Goal: Task Accomplishment & Management: Manage account settings

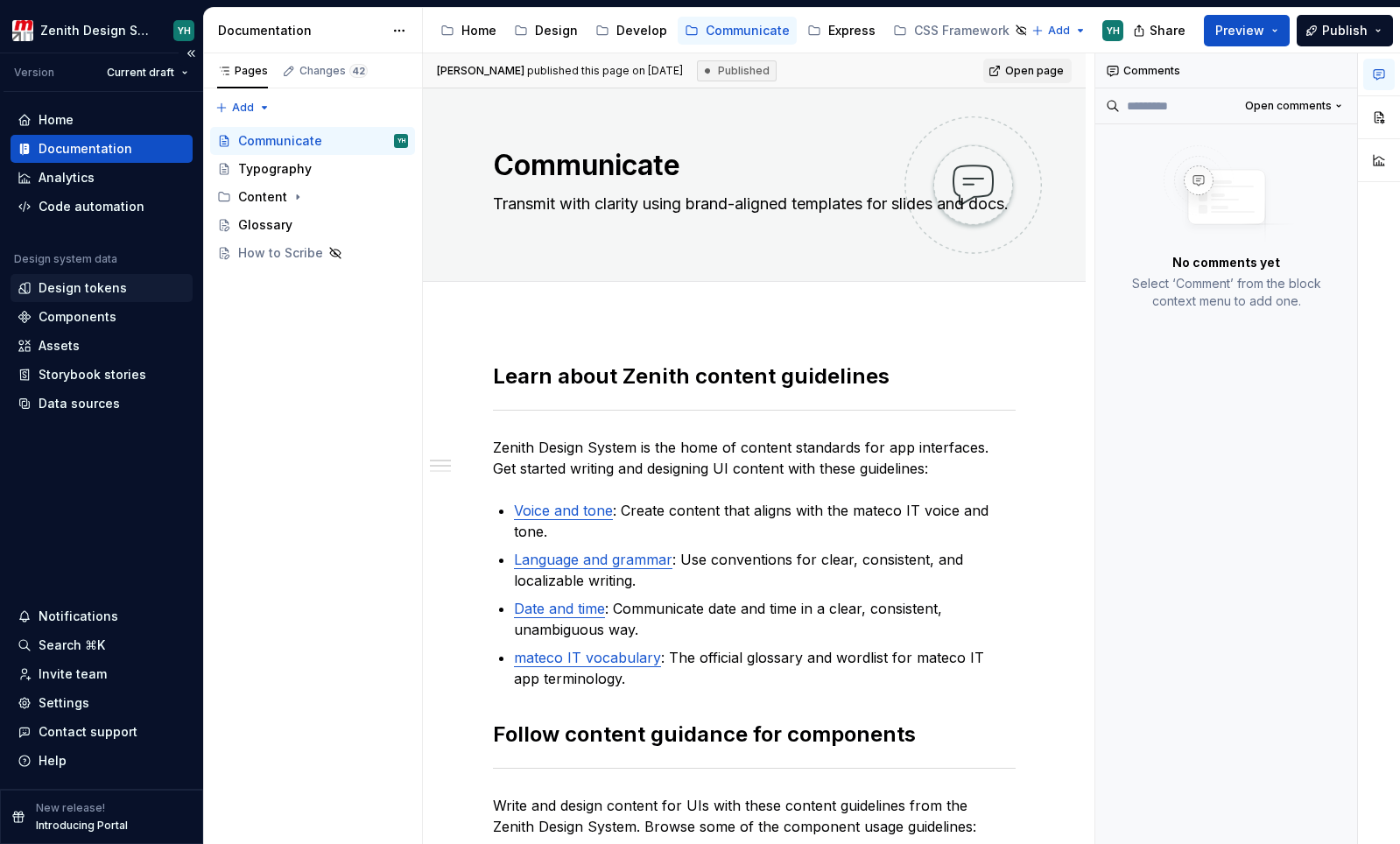
click at [96, 295] on div "Design tokens" at bounding box center [83, 287] width 89 height 17
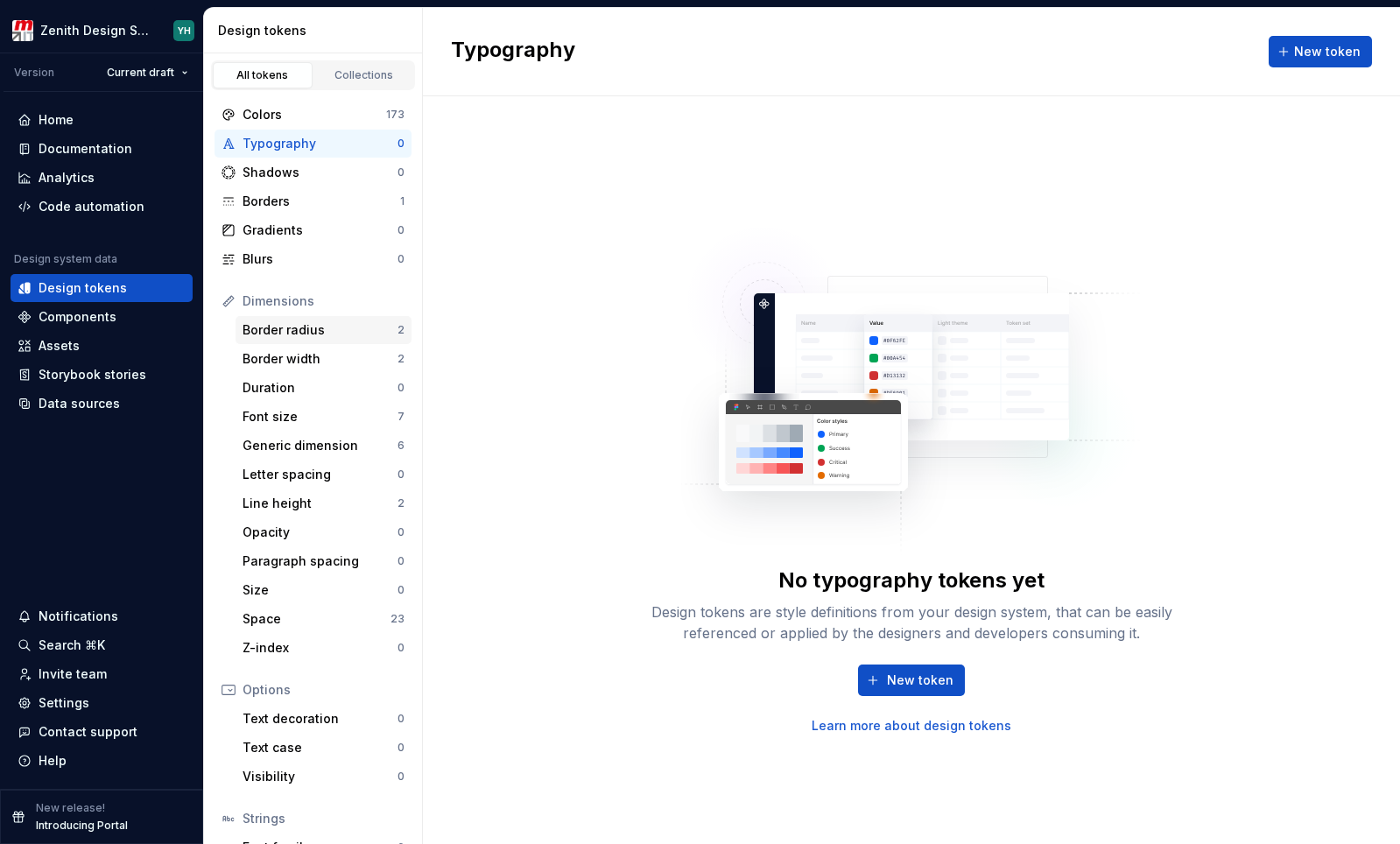
click at [279, 328] on div "Border radius" at bounding box center [320, 330] width 155 height 17
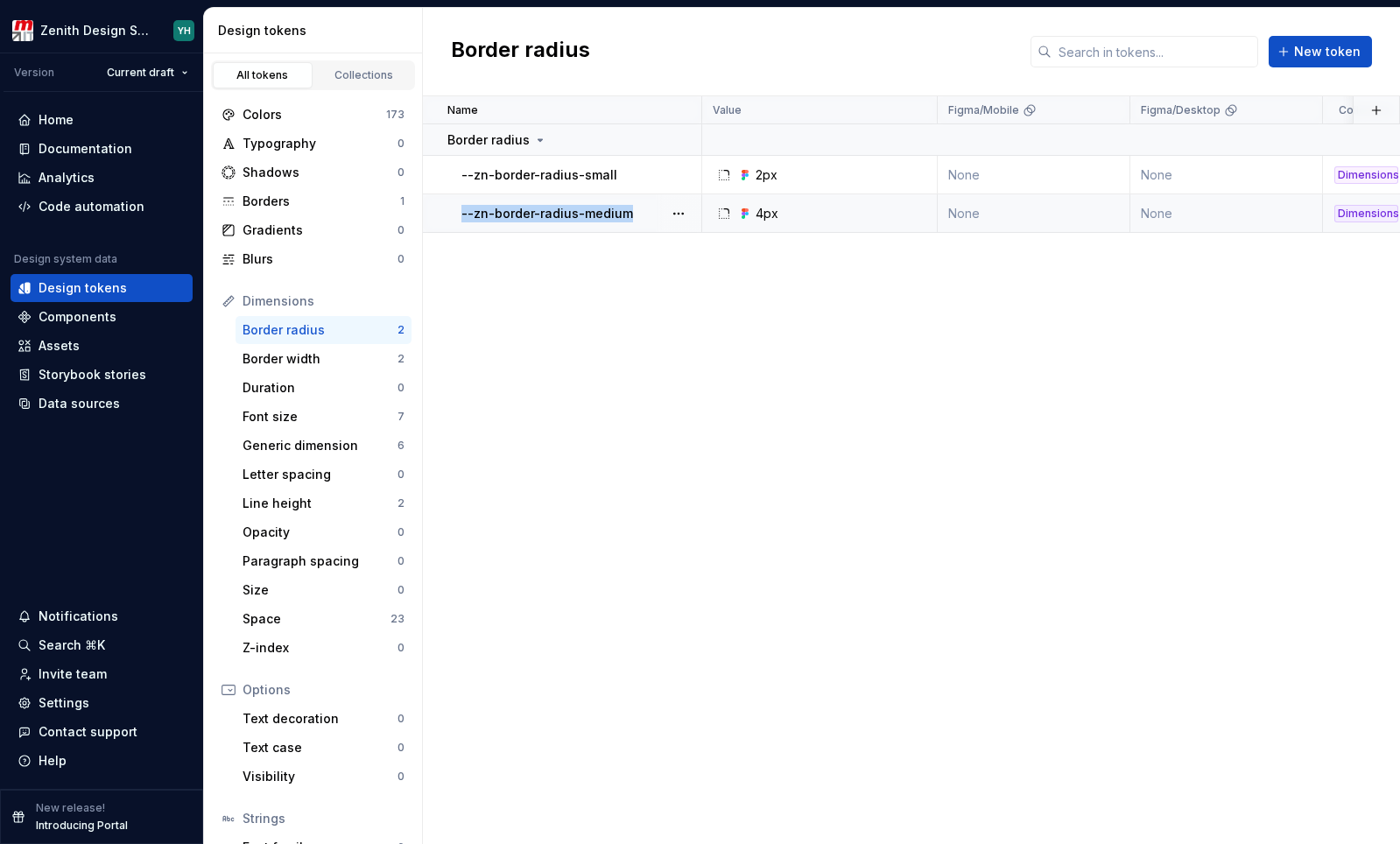
drag, startPoint x: 462, startPoint y: 214, endPoint x: 623, endPoint y: 210, distance: 161.0
click at [623, 210] on p "--zn-border-radius-medium" at bounding box center [546, 213] width 171 height 17
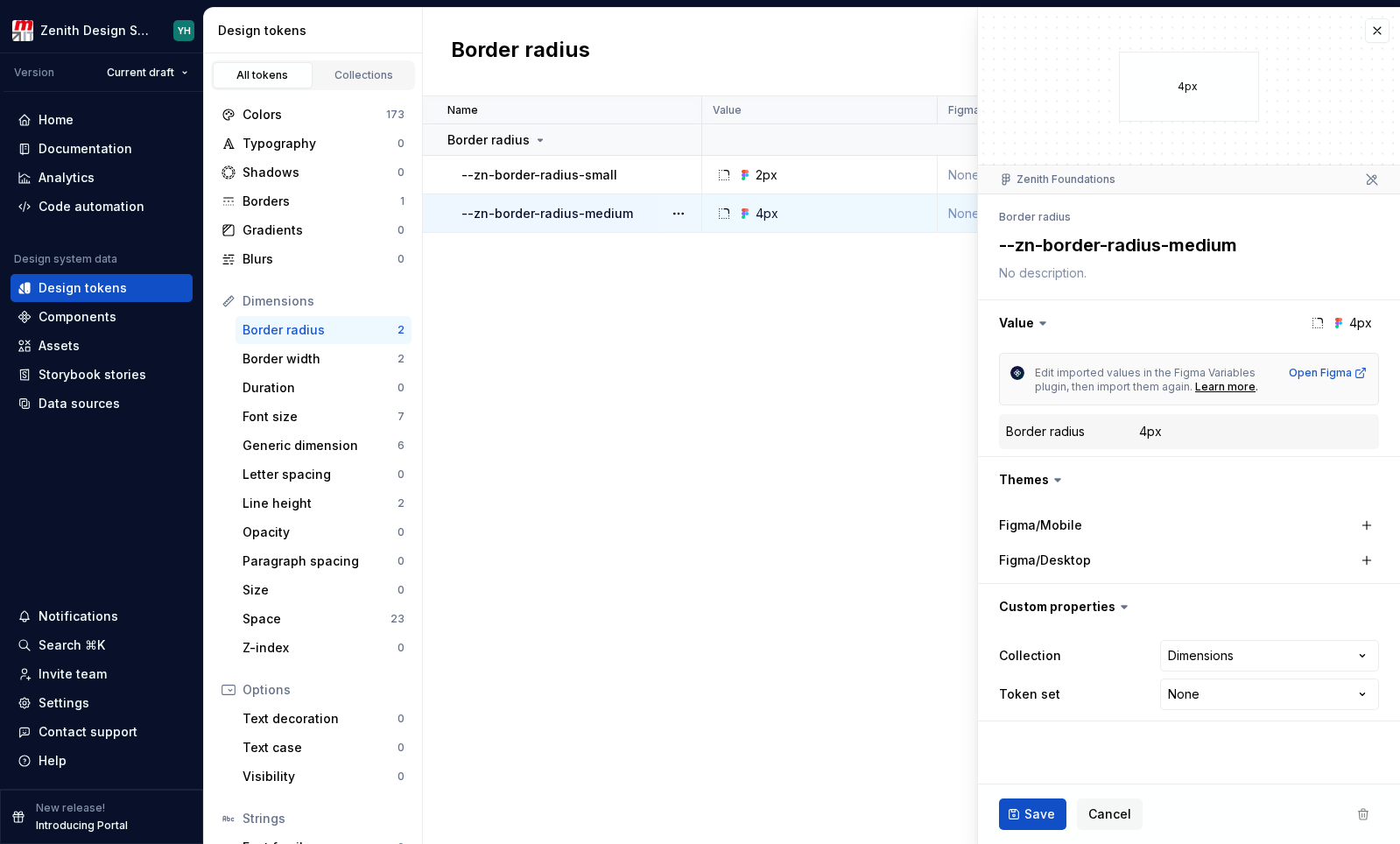
drag, startPoint x: 999, startPoint y: 245, endPoint x: 1247, endPoint y: 245, distance: 248.0
click at [1247, 245] on textarea "--zn-border-radius-medium" at bounding box center [1185, 245] width 380 height 32
type textarea "*"
